Goal: Task Accomplishment & Management: Manage account settings

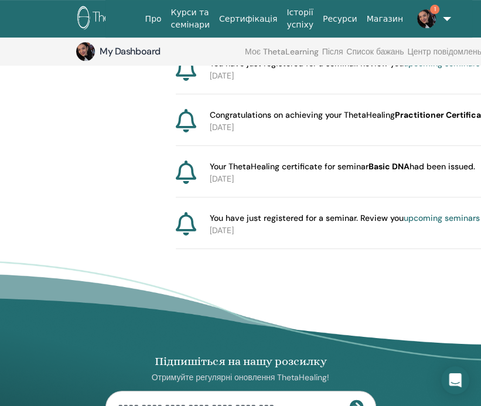
scroll to position [248, 0]
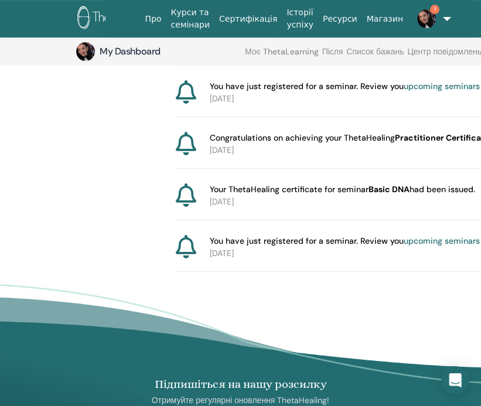
click at [307, 150] on p "2025-09-07" at bounding box center [369, 150] width 318 height 12
click at [273, 137] on span "Congratulations on achieving your ThetaHealing Practitioner Certification !" at bounding box center [355, 138] width 290 height 12
click at [190, 147] on icon at bounding box center [186, 143] width 21 height 23
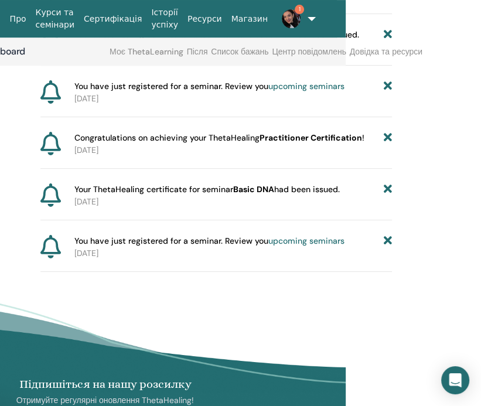
scroll to position [248, 137]
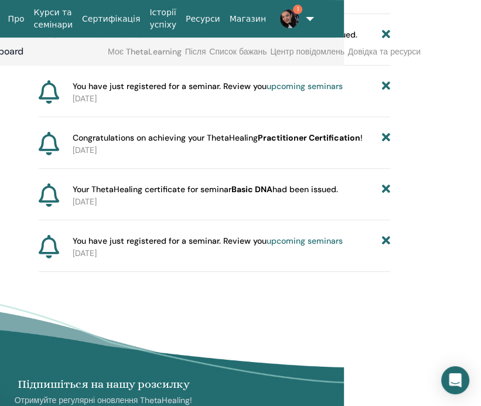
click at [299, 136] on b "Practitioner Certification" at bounding box center [309, 138] width 103 height 11
click at [311, 137] on b "Practitioner Certification" at bounding box center [309, 138] width 103 height 11
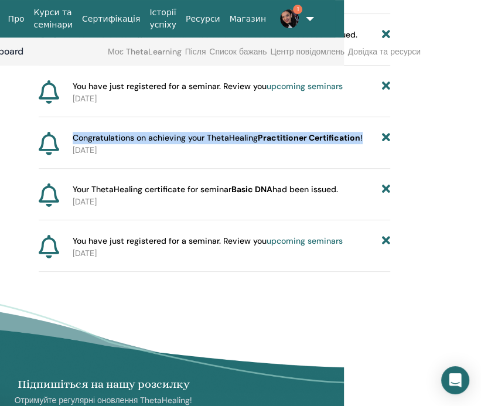
click at [311, 137] on b "Practitioner Certification" at bounding box center [309, 138] width 103 height 11
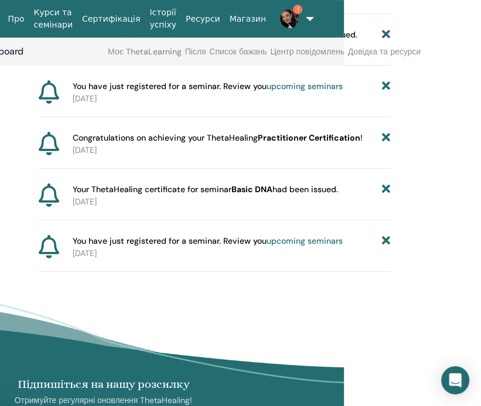
drag, startPoint x: 311, startPoint y: 137, endPoint x: 297, endPoint y: 161, distance: 27.1
click at [297, 161] on div "Congratulations on achieving your ThetaHealing Practitioner Certification ! 202…" at bounding box center [215, 150] width 352 height 37
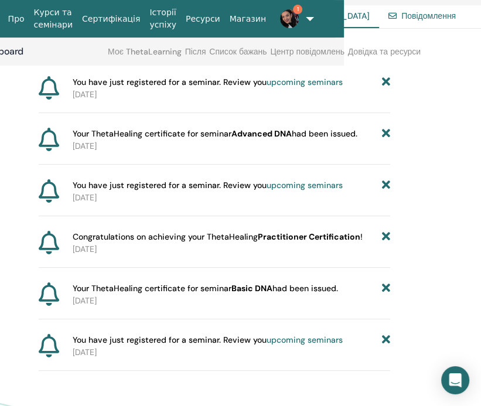
scroll to position [0, 137]
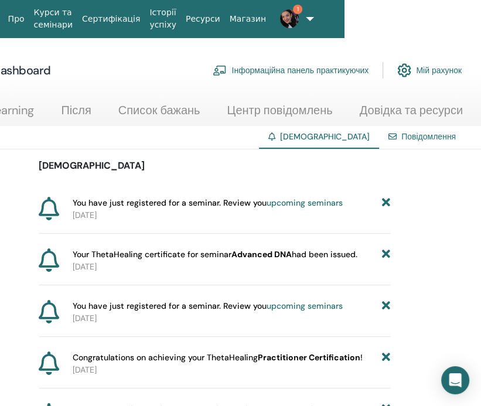
click at [406, 136] on link "Повідомлення" at bounding box center [429, 136] width 55 height 11
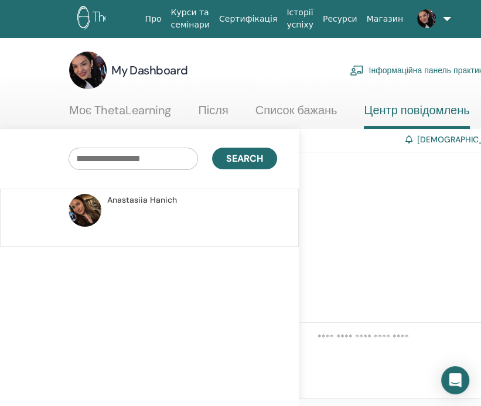
click at [130, 224] on p at bounding box center [192, 223] width 170 height 35
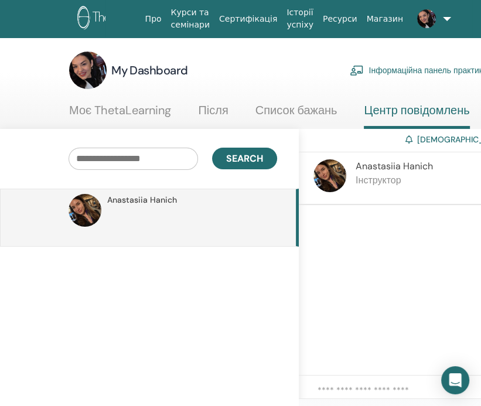
click at [224, 111] on link "Після" at bounding box center [213, 114] width 30 height 23
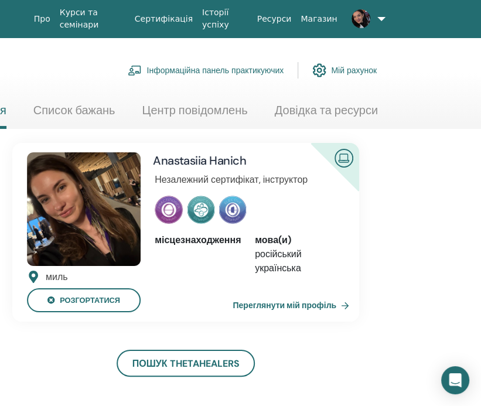
scroll to position [0, 22]
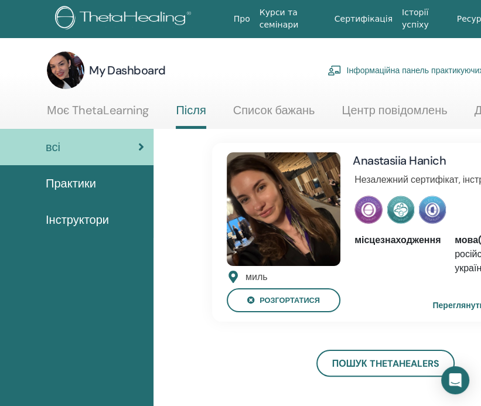
click at [130, 74] on h3 "My Dashboard" at bounding box center [127, 70] width 77 height 16
click at [77, 67] on img at bounding box center [66, 71] width 38 height 38
click at [91, 179] on span "Практики" at bounding box center [71, 184] width 50 height 18
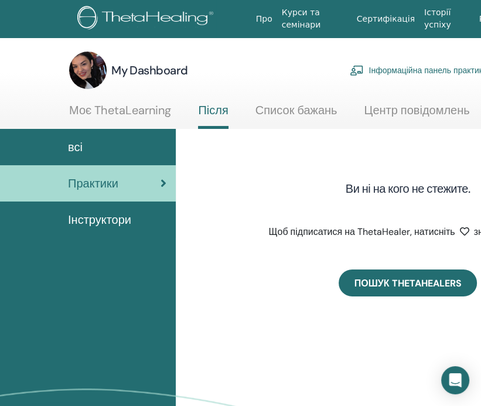
click at [381, 284] on link "Пошук ThetaHealers" at bounding box center [408, 283] width 139 height 27
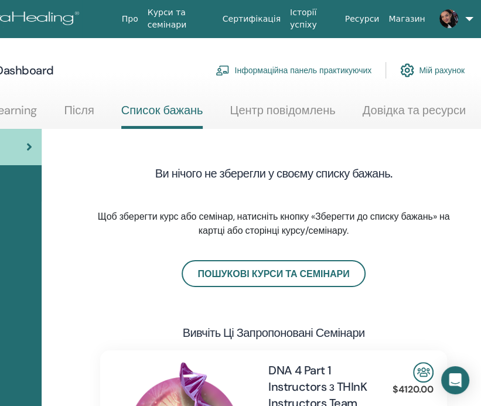
scroll to position [0, 158]
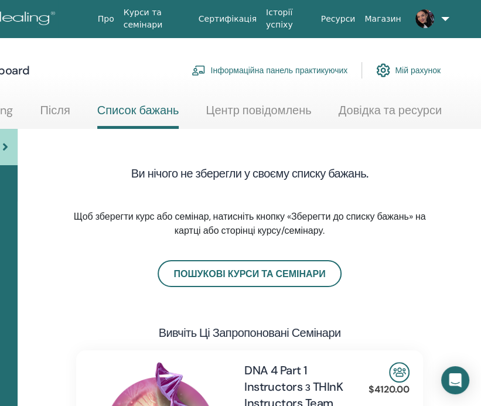
click at [428, 15] on span at bounding box center [425, 17] width 28 height 9
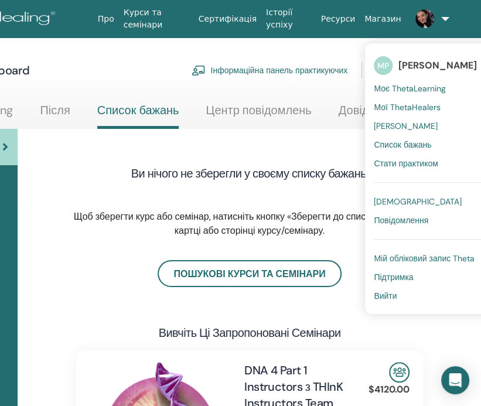
click at [378, 256] on span "Мій обліковий запис Theta" at bounding box center [424, 258] width 101 height 11
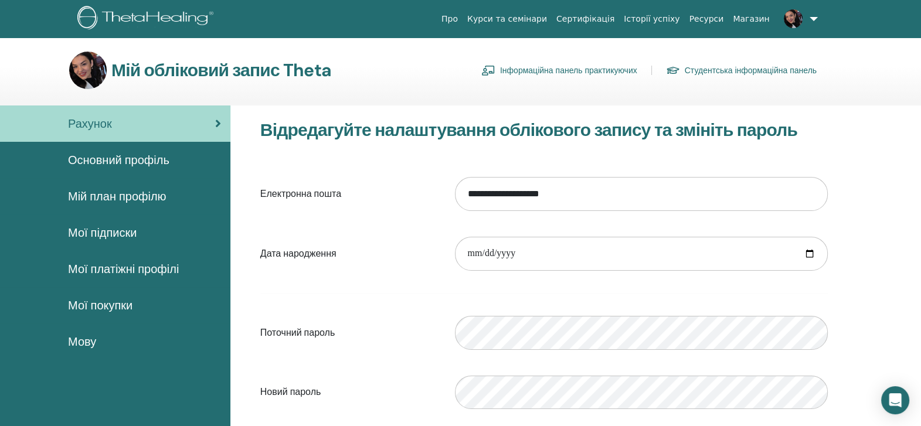
click at [132, 165] on span "Основний профіль" at bounding box center [118, 160] width 101 height 18
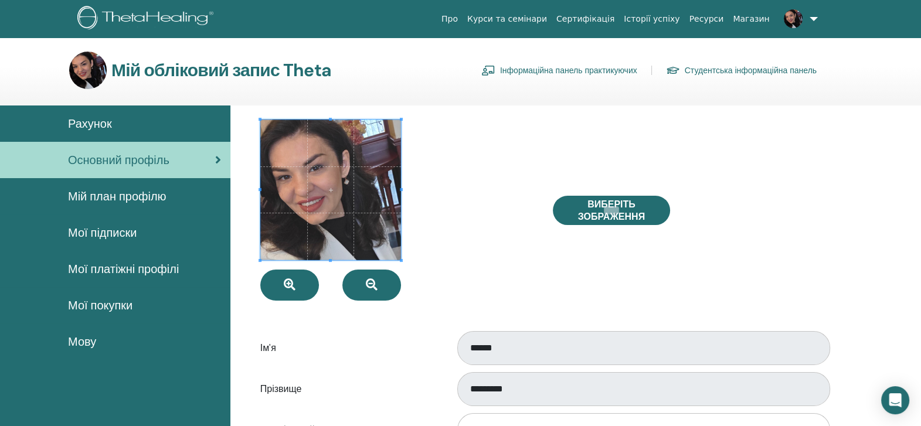
click at [145, 200] on span "Мій план профілю" at bounding box center [117, 197] width 99 height 18
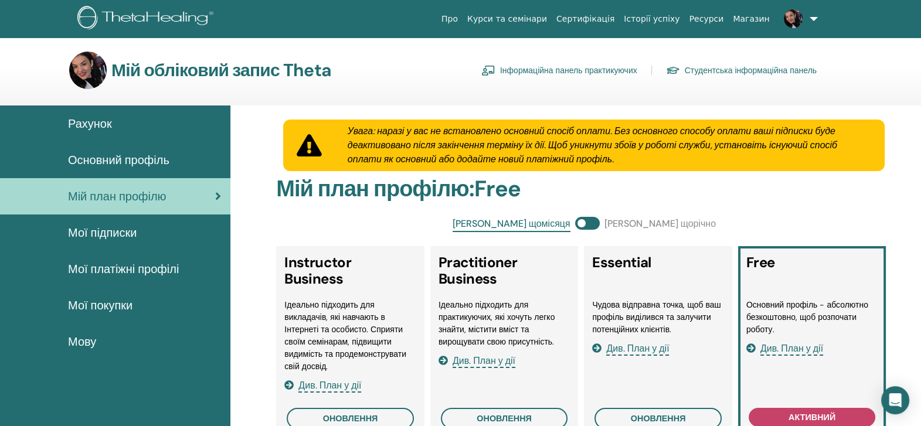
click at [135, 234] on span "Мої підписки" at bounding box center [102, 233] width 69 height 18
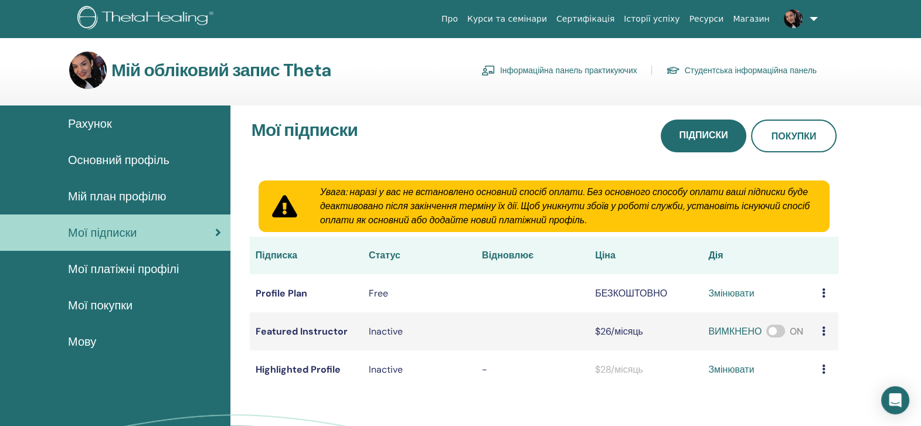
click at [101, 274] on span "Мої платіжні профілі" at bounding box center [123, 269] width 111 height 18
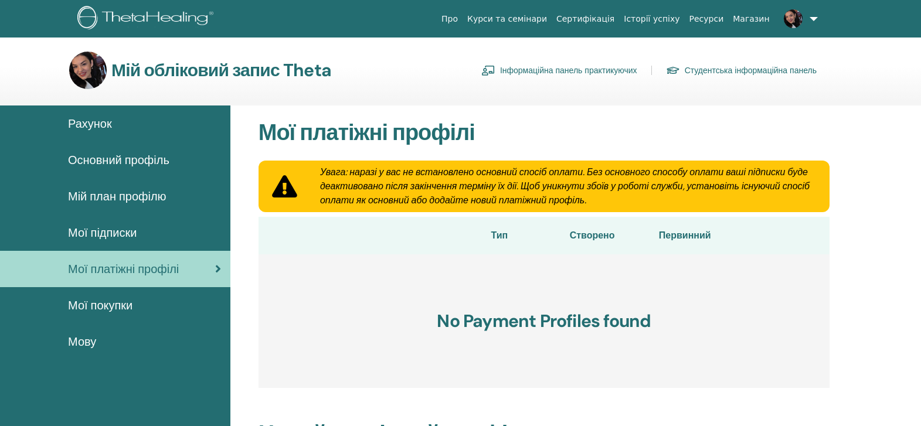
click at [110, 303] on span "Мої покупки" at bounding box center [100, 306] width 65 height 18
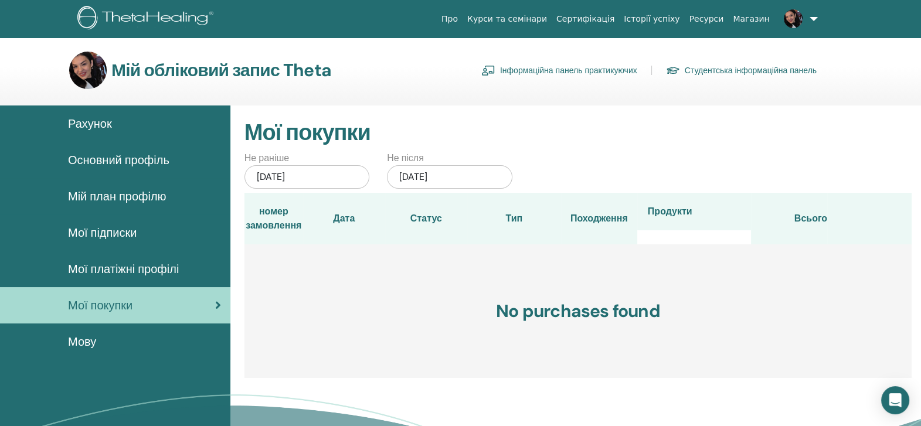
click at [99, 340] on div "Мову" at bounding box center [115, 342] width 212 height 18
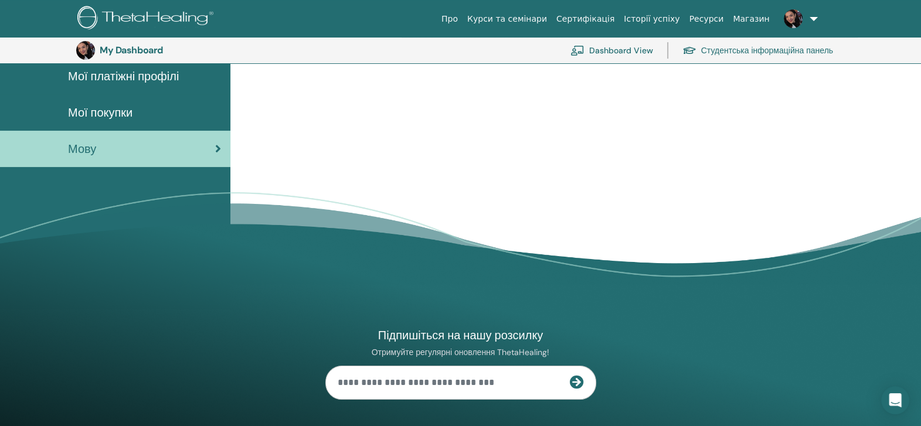
scroll to position [152, 0]
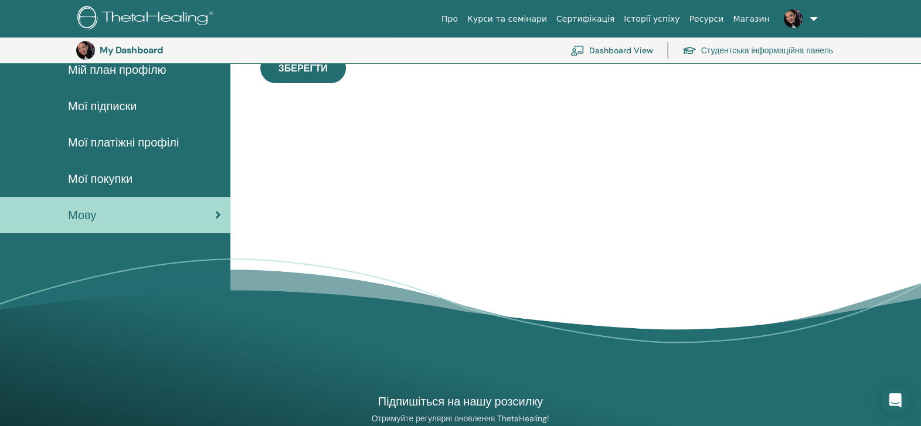
click at [607, 218] on div "**********" at bounding box center [575, 177] width 691 height 397
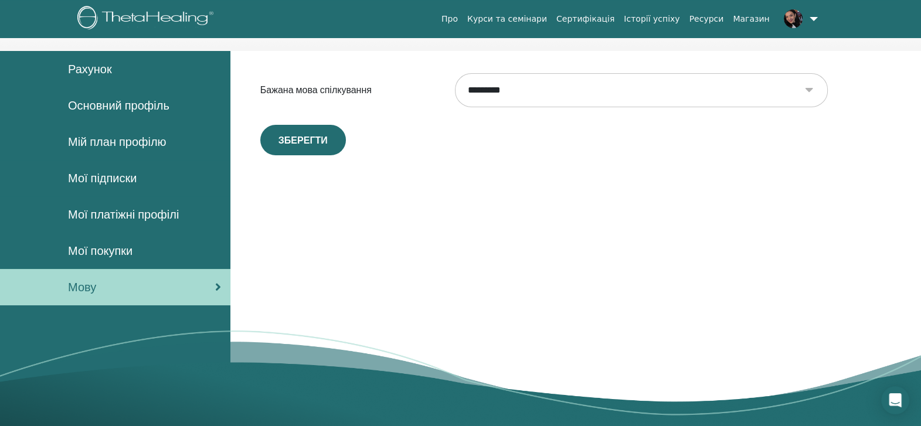
scroll to position [0, 0]
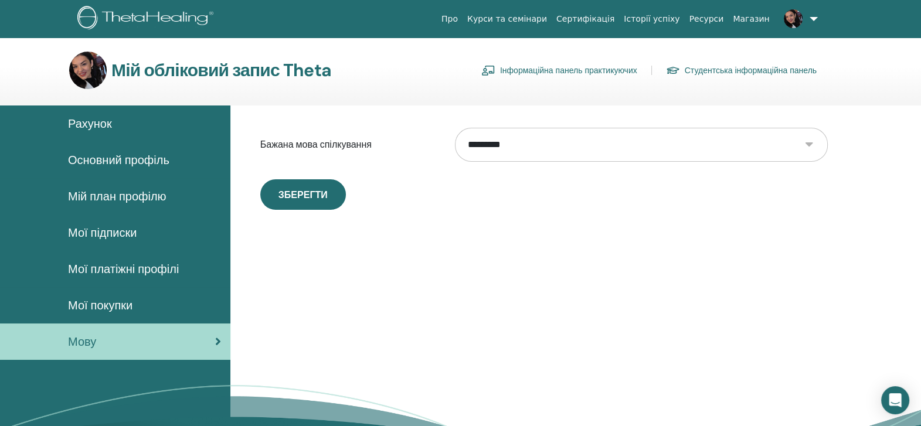
click at [617, 21] on link "Сертифікація" at bounding box center [585, 19] width 67 height 22
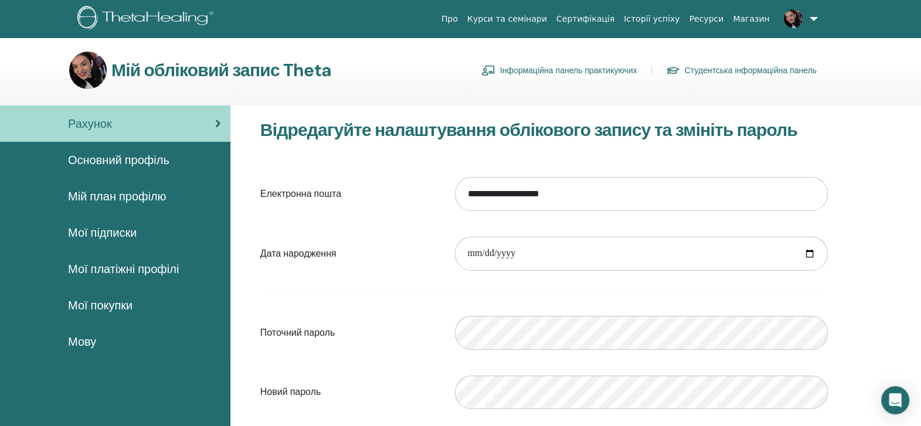
click at [98, 306] on span "Мої покупки" at bounding box center [100, 306] width 65 height 18
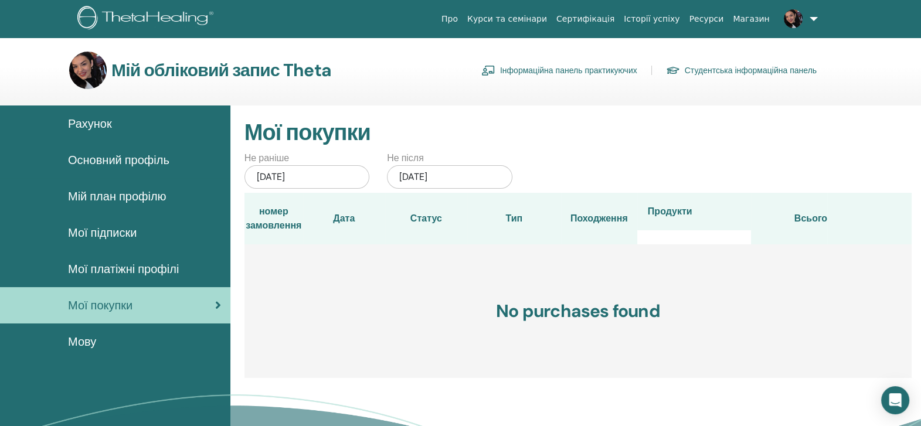
click at [83, 118] on span "Рахунок" at bounding box center [90, 124] width 44 height 18
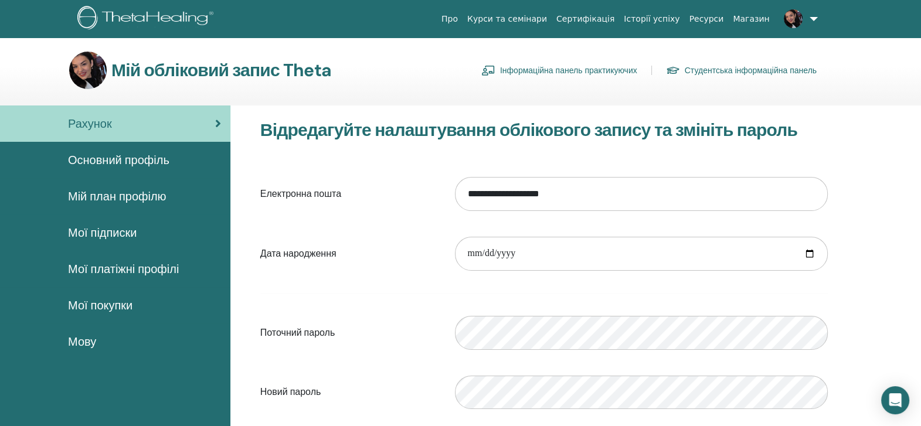
click at [552, 13] on link "Курси та семінари" at bounding box center [507, 19] width 89 height 22
